Goal: Task Accomplishment & Management: Use online tool/utility

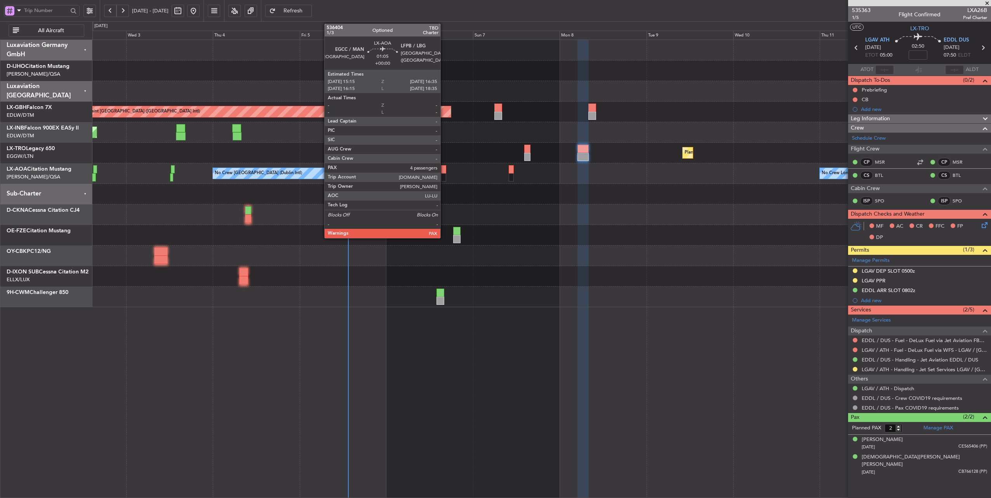
click at [444, 170] on div at bounding box center [443, 169] width 5 height 8
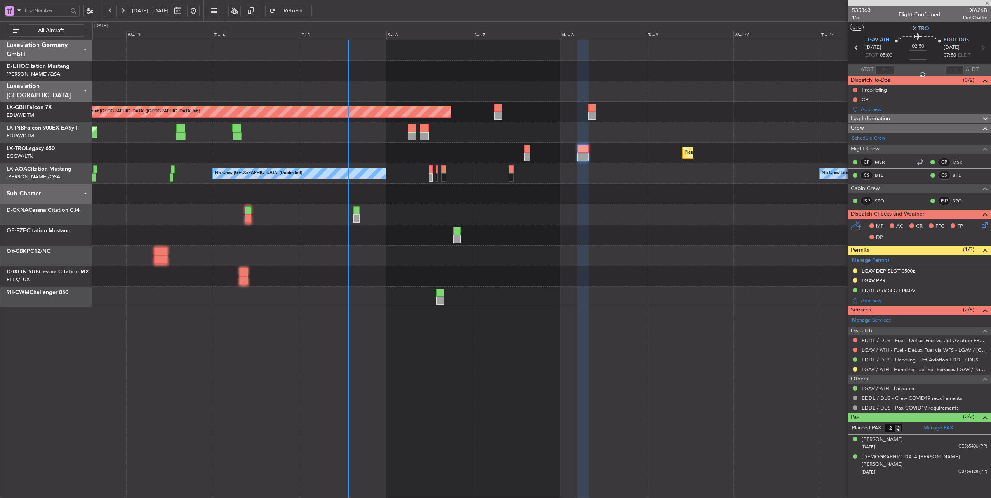
type input "4"
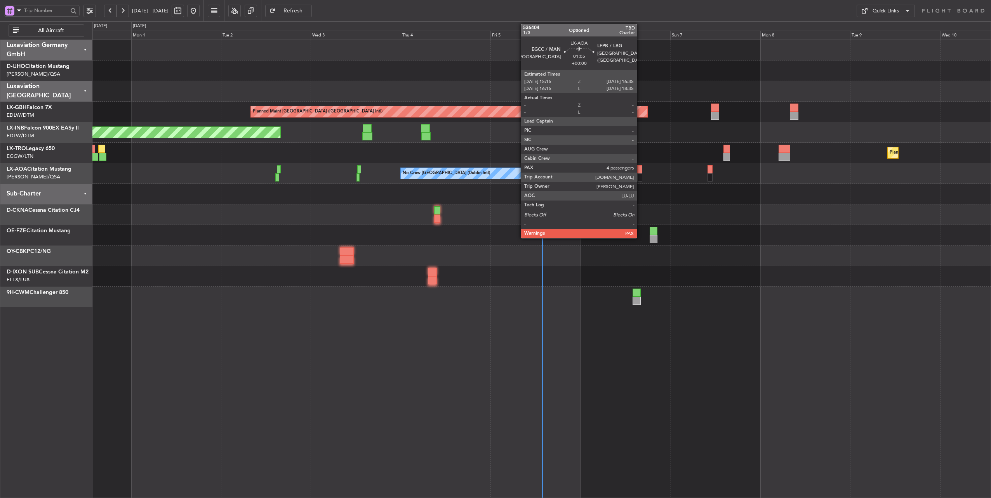
click at [640, 172] on div at bounding box center [639, 169] width 5 height 8
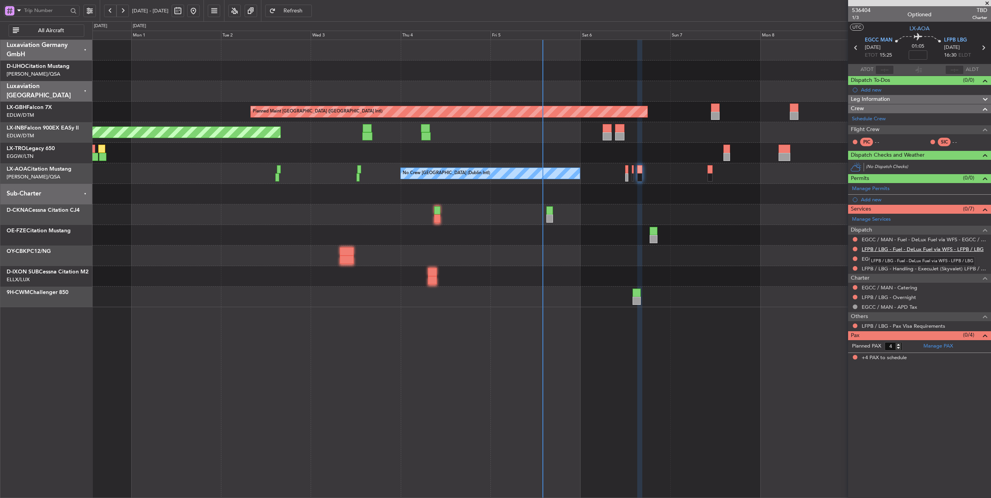
click at [913, 246] on link "LFPB / LBG - Fuel - DeLux Fuel via WFS - LFPB / LBG" at bounding box center [922, 249] width 122 height 7
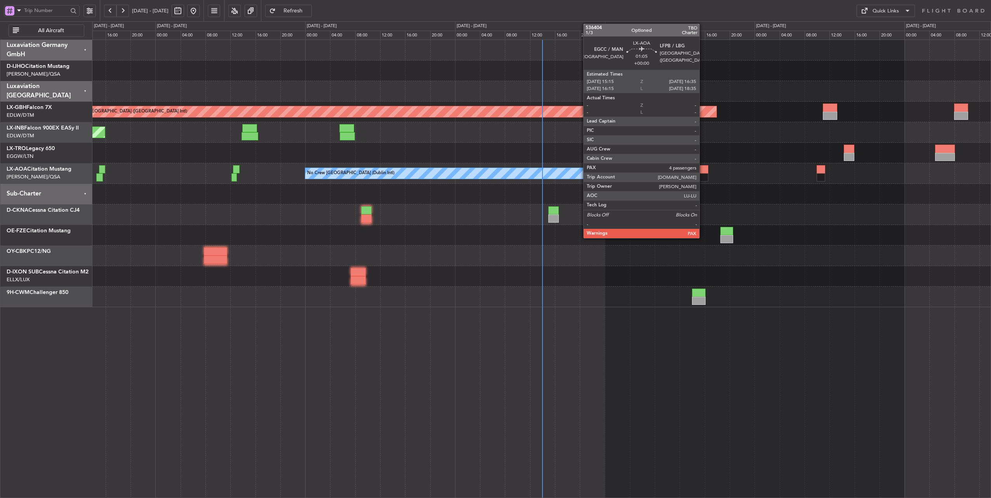
click at [703, 168] on div at bounding box center [703, 169] width 9 height 8
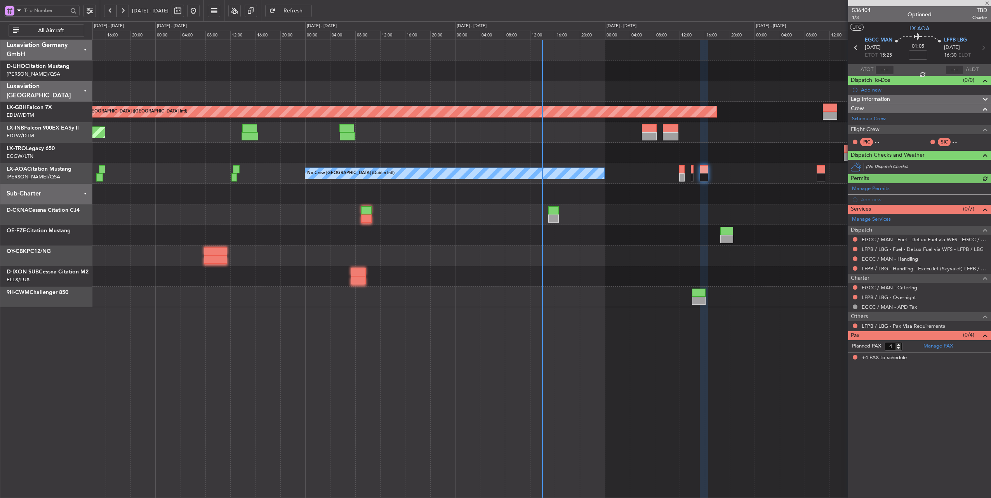
click at [950, 42] on span "LFPB LBG" at bounding box center [955, 40] width 23 height 8
click at [926, 248] on link "LFPB / LBG - Fuel - DeLux Fuel via WFS - LFPB / LBG" at bounding box center [922, 249] width 122 height 7
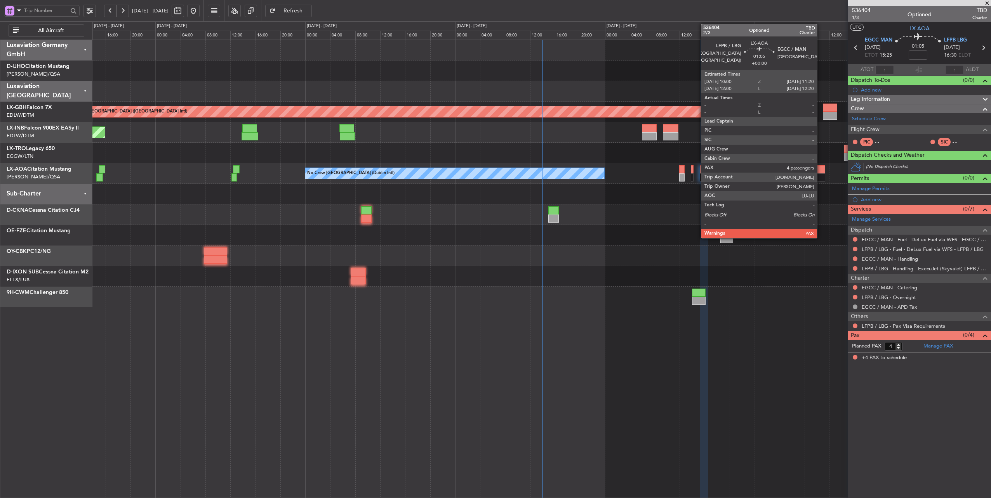
click at [821, 173] on div at bounding box center [820, 177] width 9 height 8
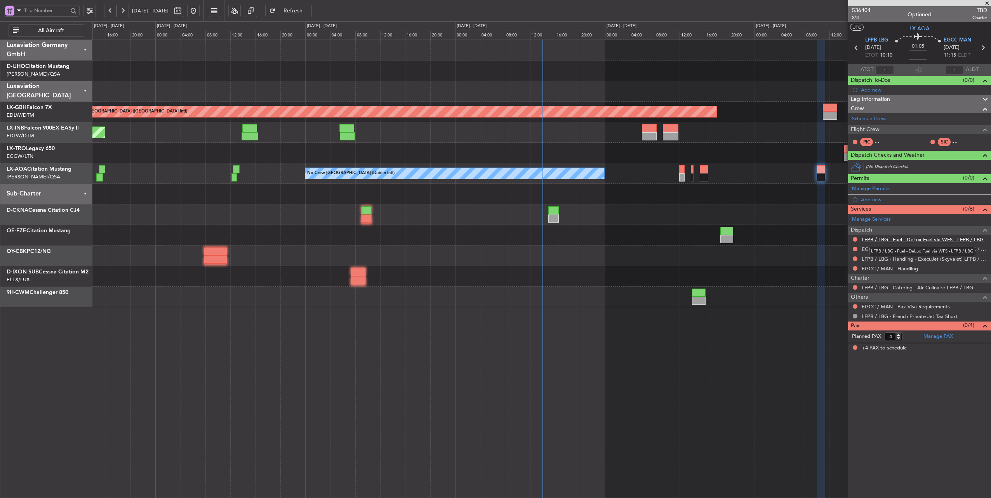
click at [916, 239] on link "LFPB / LBG - Fuel - DeLux Fuel via WFS - LFPB / LBG" at bounding box center [922, 239] width 122 height 7
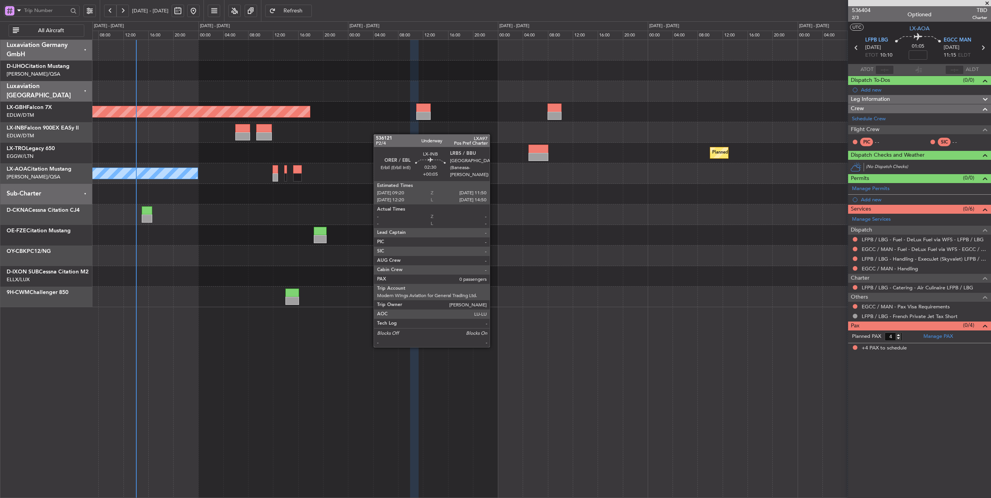
click at [235, 131] on div at bounding box center [541, 132] width 898 height 21
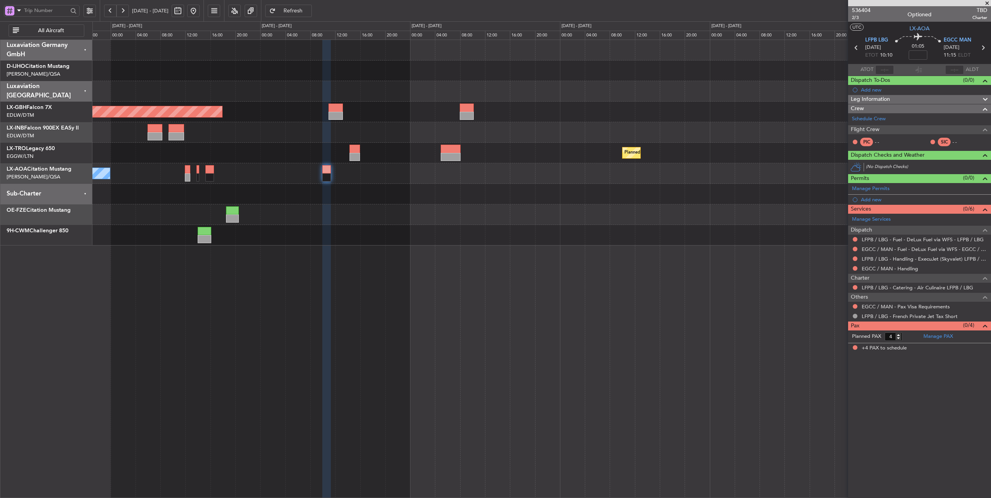
click at [308, 10] on span "Refresh" at bounding box center [293, 10] width 32 height 5
